Goal: Check status

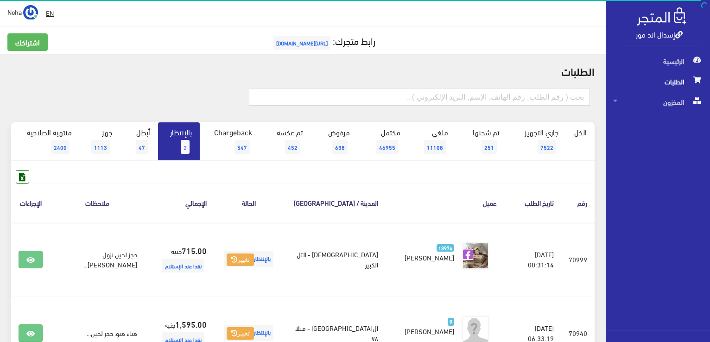
click at [183, 147] on span "2" at bounding box center [185, 147] width 9 height 14
